Goal: Task Accomplishment & Management: Use online tool/utility

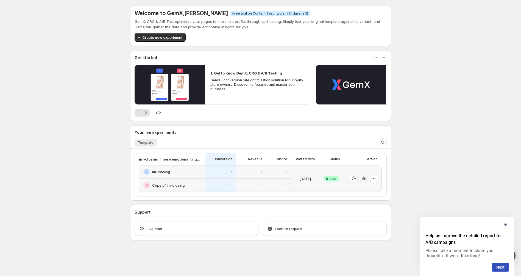
click at [363, 180] on icon "button" at bounding box center [363, 177] width 5 height 5
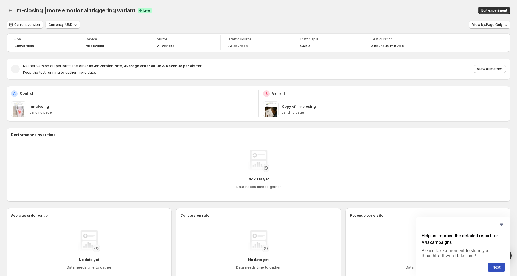
click at [410, 110] on p "Landing page" at bounding box center [394, 112] width 225 height 4
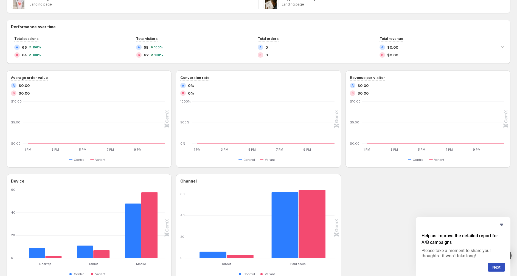
scroll to position [88, 0]
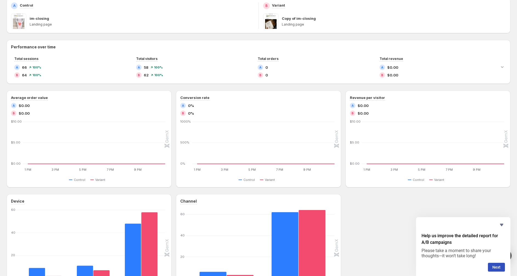
click at [392, 227] on div "Device Desktop Desktop Tablet Tablet Mobile Mobile [PHONE_NUMBER] Control Varia…" at bounding box center [259, 248] width 504 height 108
click at [499, 226] on icon "Hide survey" at bounding box center [502, 224] width 7 height 7
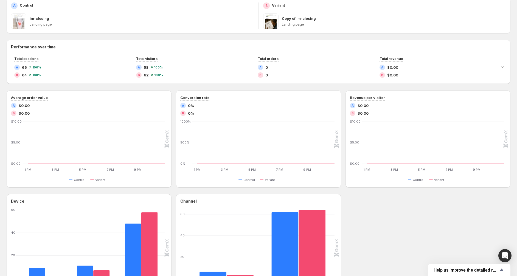
drag, startPoint x: 491, startPoint y: 211, endPoint x: 483, endPoint y: 197, distance: 15.9
click at [483, 197] on div "Device Desktop Desktop Tablet Tablet Mobile Mobile [PHONE_NUMBER] Control Varia…" at bounding box center [259, 248] width 504 height 108
drag, startPoint x: 482, startPoint y: 211, endPoint x: 482, endPoint y: 208, distance: 3.0
click at [482, 210] on div "Device Desktop Desktop Tablet Tablet Mobile Mobile [PHONE_NUMBER] Control Varia…" at bounding box center [259, 248] width 504 height 108
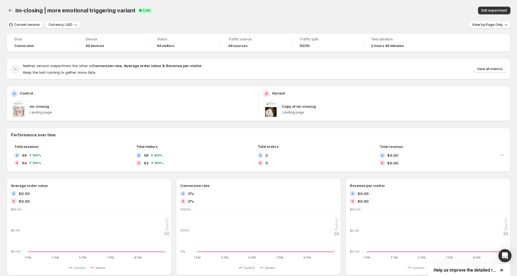
click at [222, 116] on div "im-closing Landing page" at bounding box center [142, 108] width 225 height 15
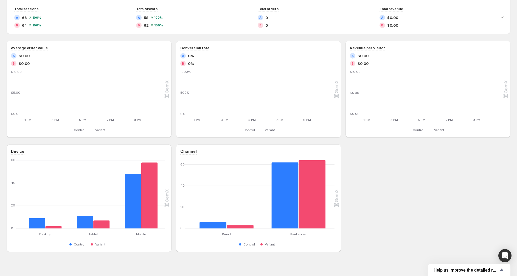
scroll to position [143, 0]
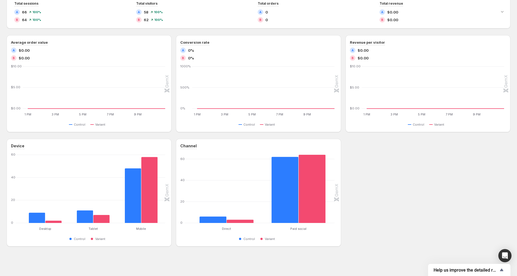
click at [383, 202] on div "Device Desktop Desktop Tablet Tablet Mobile Mobile [PHONE_NUMBER] Control Varia…" at bounding box center [259, 193] width 504 height 108
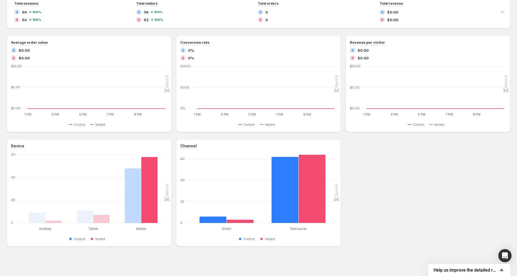
click at [382, 249] on div "im-closing | more emotional triggering variant. This page is ready im-closing |…" at bounding box center [258, 66] width 517 height 419
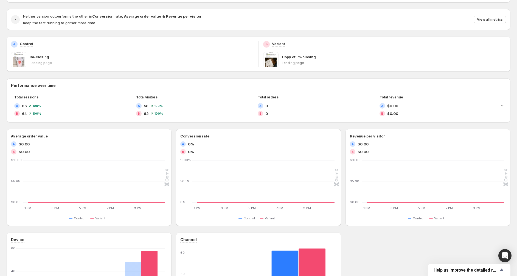
scroll to position [0, 0]
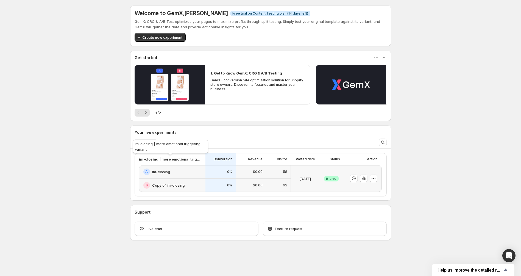
click at [148, 139] on div "im-closing | more emotional triggering variant" at bounding box center [171, 148] width 78 height 18
click at [147, 144] on span "Template" at bounding box center [146, 142] width 16 height 4
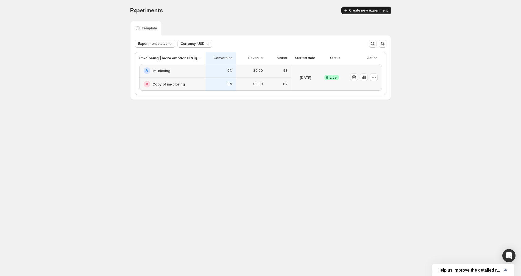
click at [378, 10] on span "Create new experiment" at bounding box center [368, 10] width 39 height 4
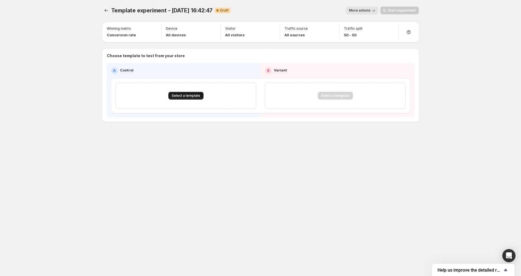
click at [201, 99] on button "Select a template" at bounding box center [185, 96] width 35 height 8
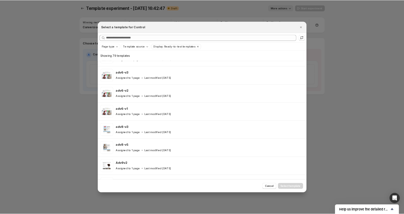
scroll to position [229, 0]
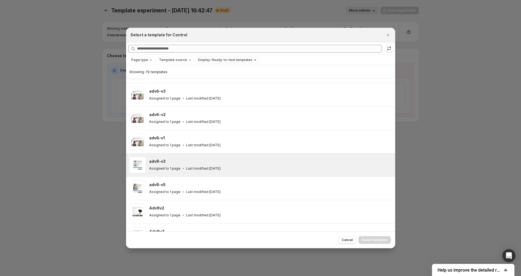
click at [249, 168] on div "Assigned to 1 page Last modified 2 days ago" at bounding box center [269, 168] width 241 height 5
click at [378, 241] on span "Select template" at bounding box center [375, 239] width 26 height 4
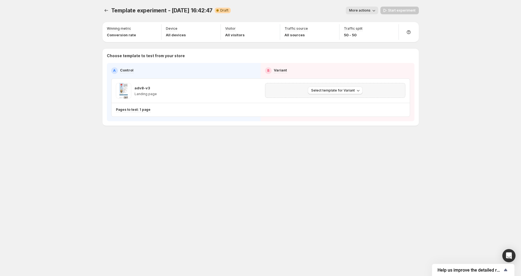
click at [359, 94] on div "Select template for Variant" at bounding box center [335, 90] width 140 height 15
click at [348, 90] on span "Select template for Variant" at bounding box center [333, 90] width 44 height 4
click at [348, 103] on span "Select an existing template" at bounding box center [331, 101] width 46 height 4
click at [353, 90] on span "Select template for Variant" at bounding box center [333, 90] width 44 height 4
click at [351, 111] on span "Create Variant based on Control" at bounding box center [336, 110] width 56 height 4
